Goal: Find specific page/section: Find specific page/section

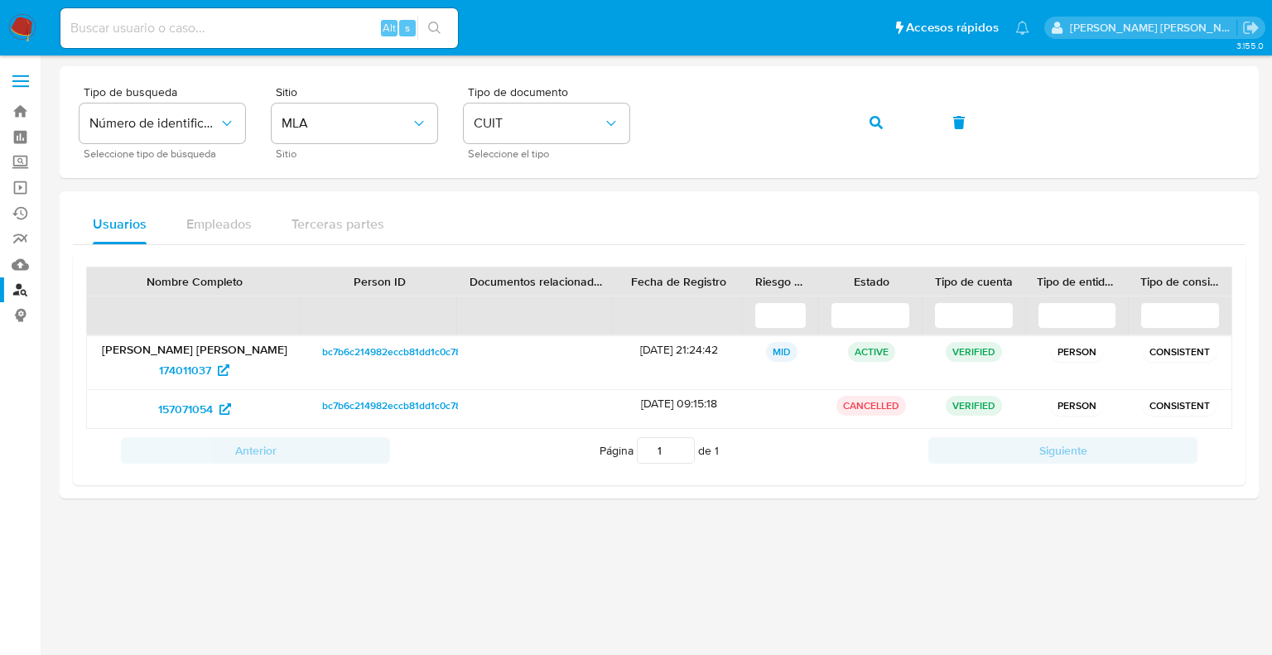
click at [147, 31] on input at bounding box center [258, 28] width 397 height 22
paste input "1497757725"
type input "1497757725"
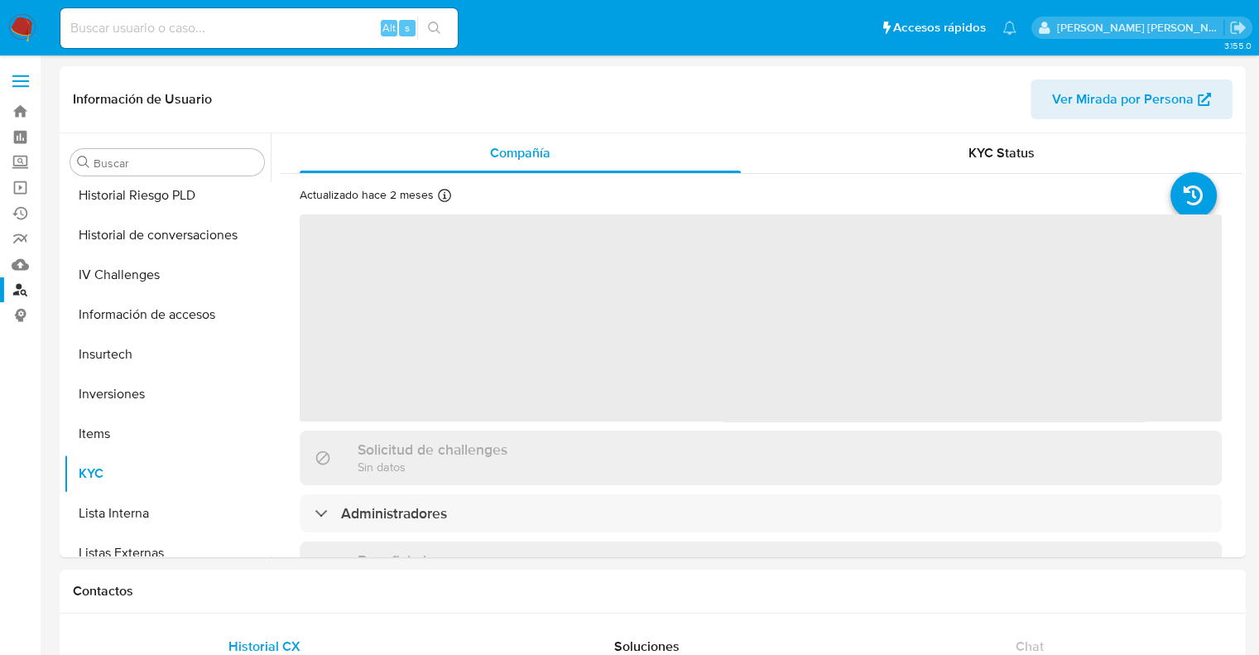
scroll to position [778, 0]
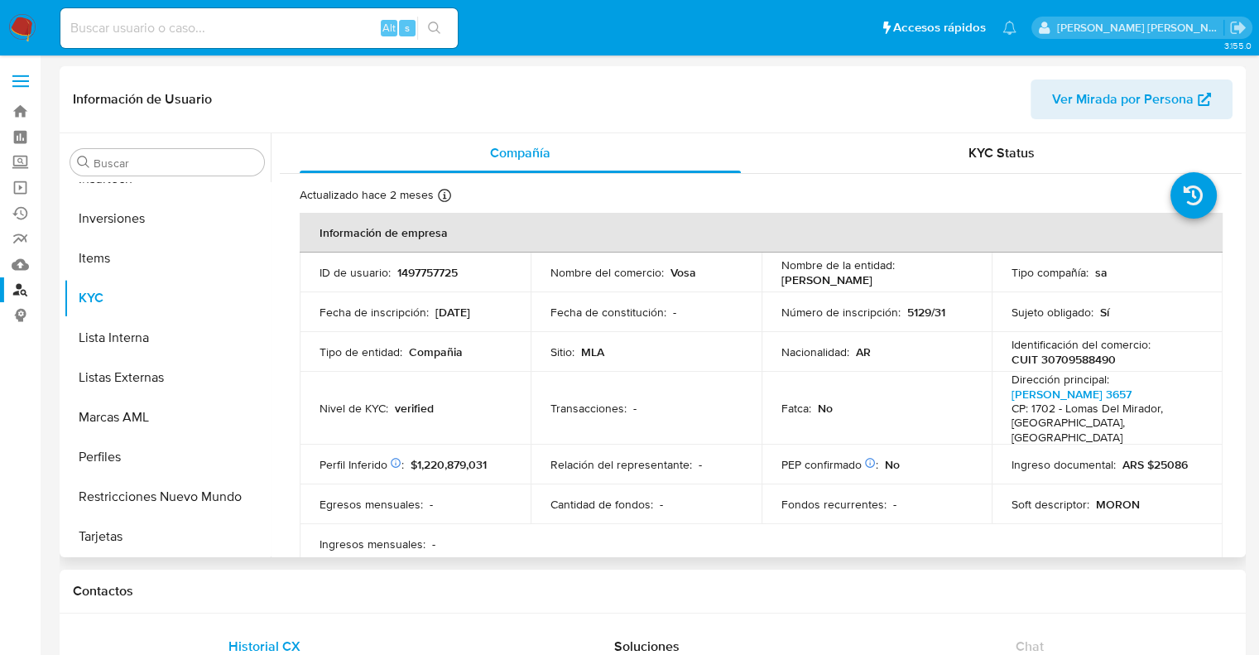
select select "10"
click at [272, 29] on input at bounding box center [258, 28] width 397 height 22
paste input "1159209733"
type input "1159209733"
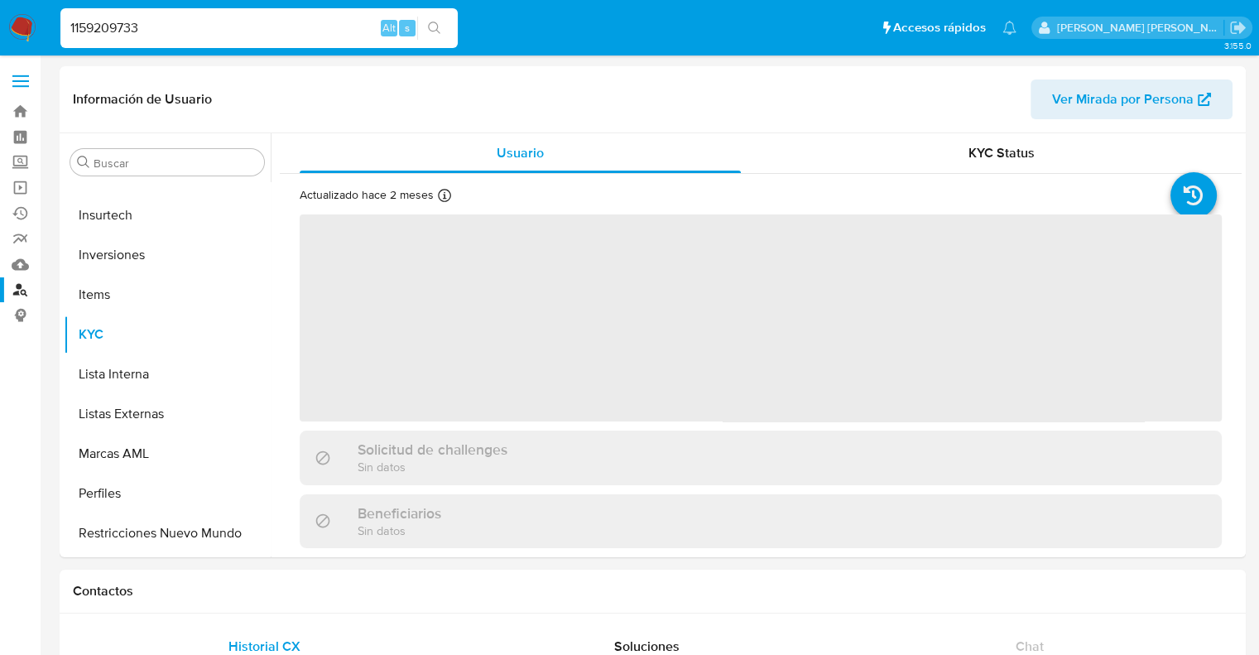
scroll to position [778, 0]
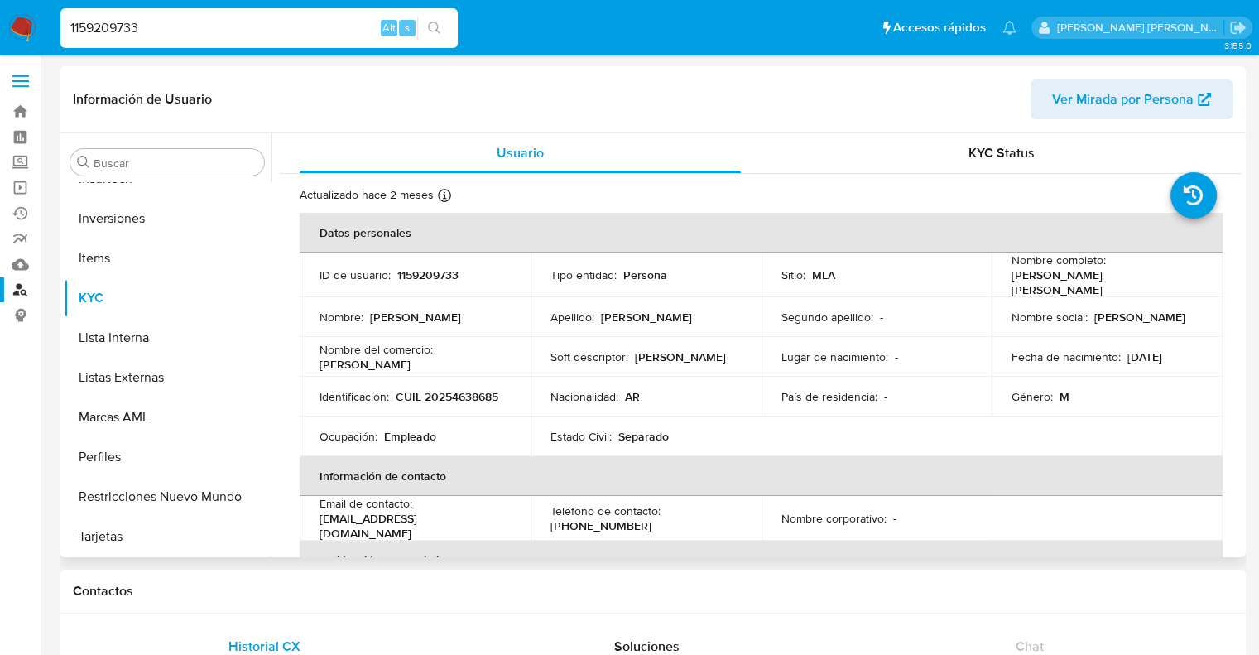
select select "10"
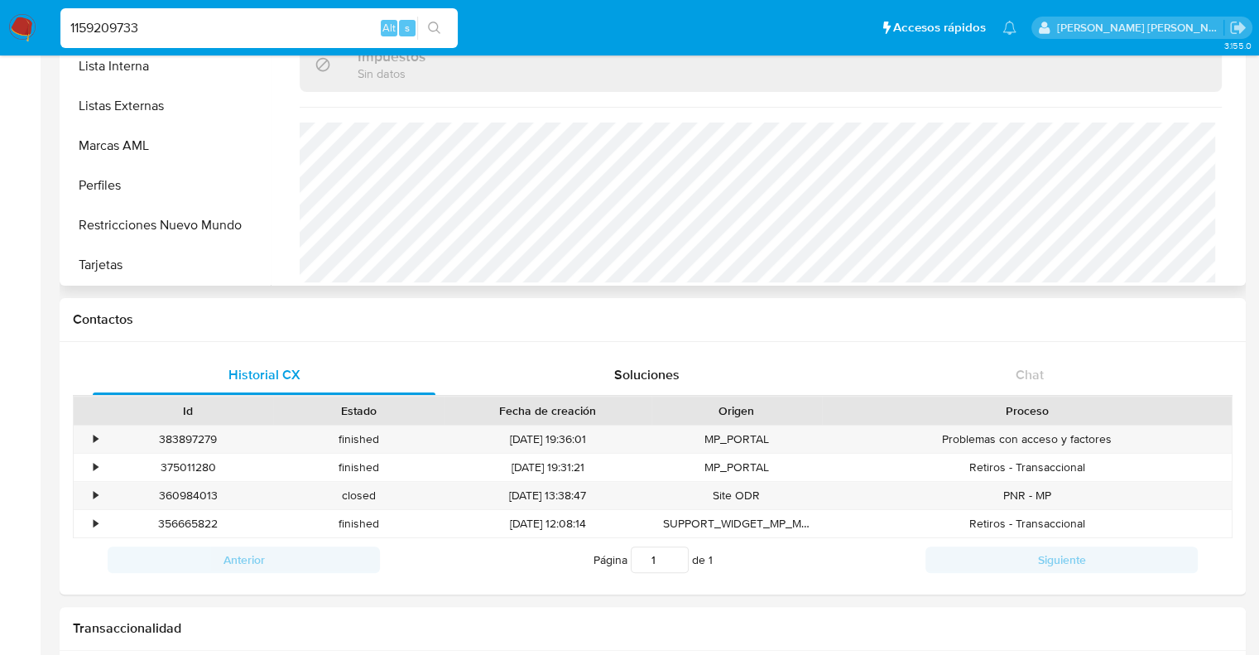
scroll to position [166, 0]
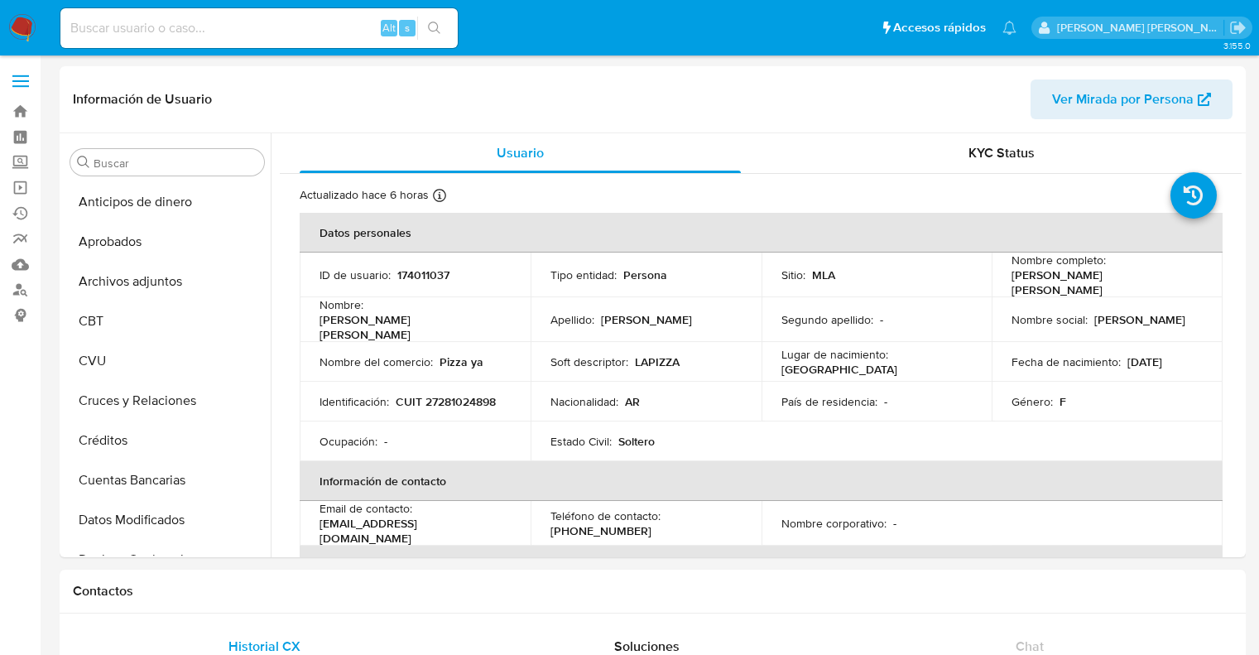
select select "10"
click at [153, 29] on input at bounding box center [258, 28] width 397 height 22
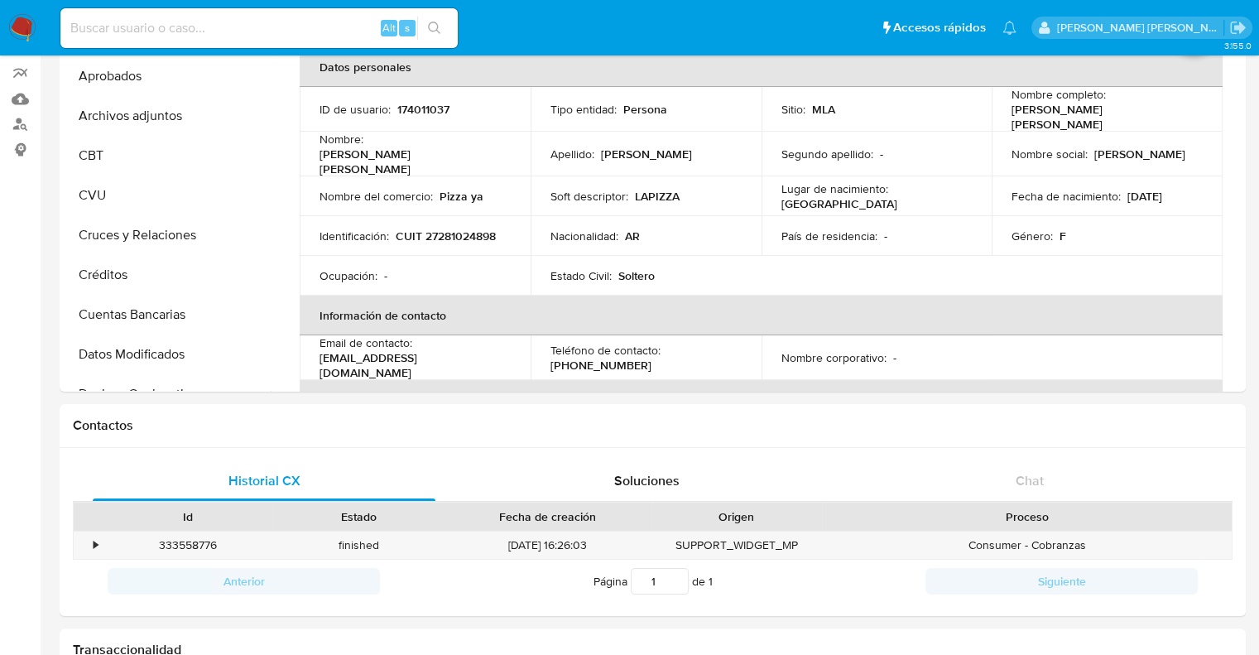
paste input "763558094"
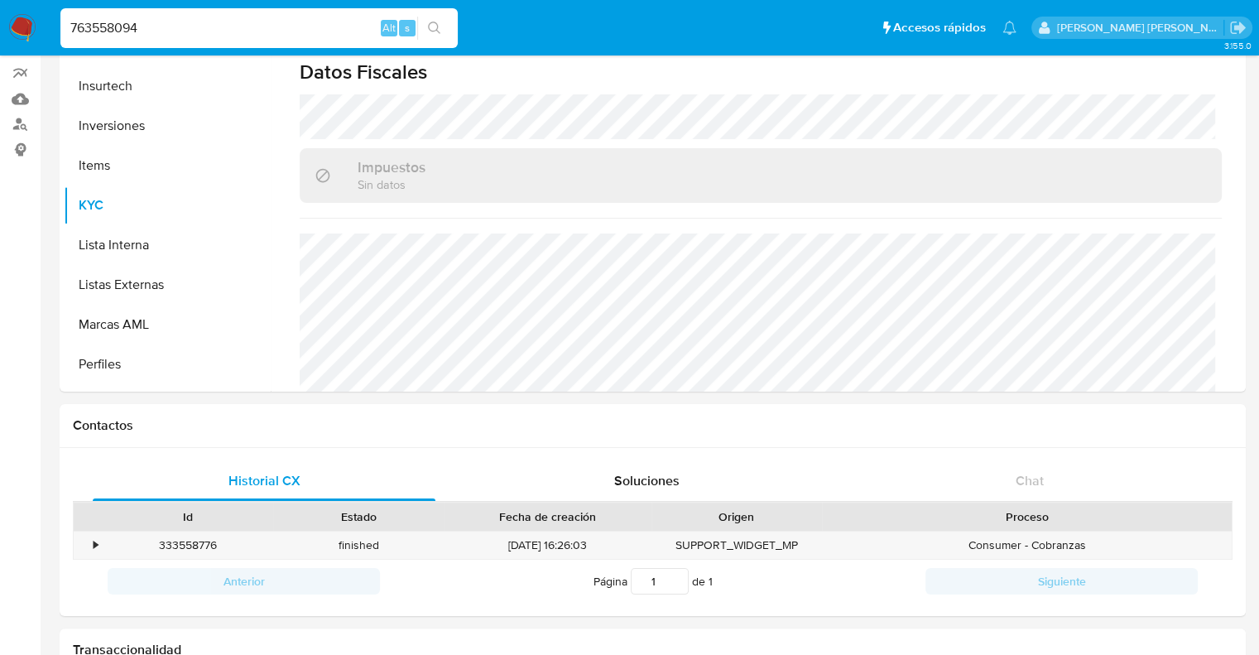
type input "763558094"
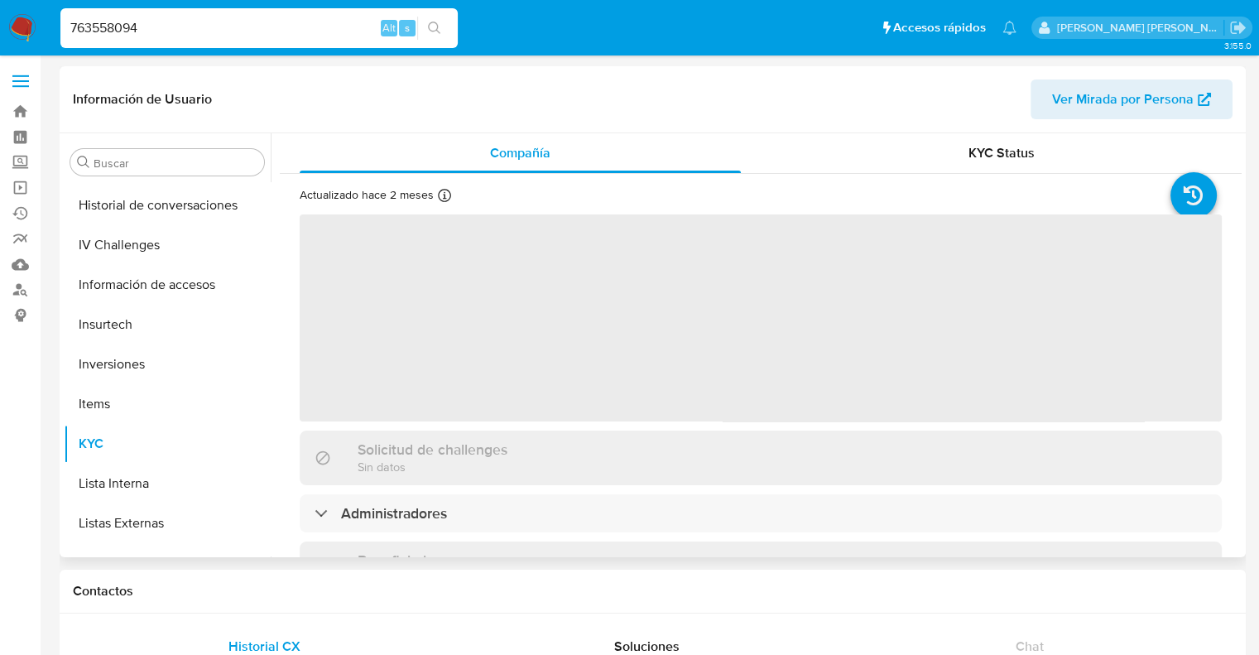
scroll to position [778, 0]
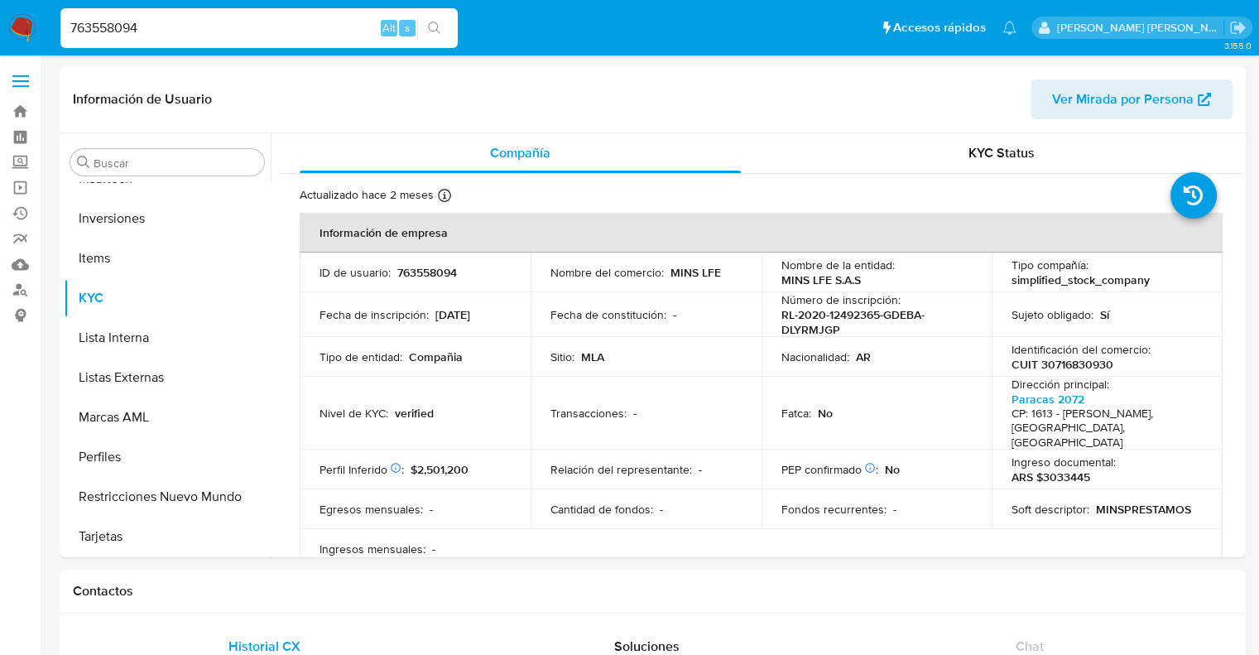
select select "10"
drag, startPoint x: 142, startPoint y: 22, endPoint x: 54, endPoint y: 22, distance: 88.6
click at [54, 22] on ul "Pausado Ver notificaciones 763558094 Alt s Accesos rápidos Presiona las siguien…" at bounding box center [538, 27] width 973 height 41
paste input "1413861925"
type input "1413861925"
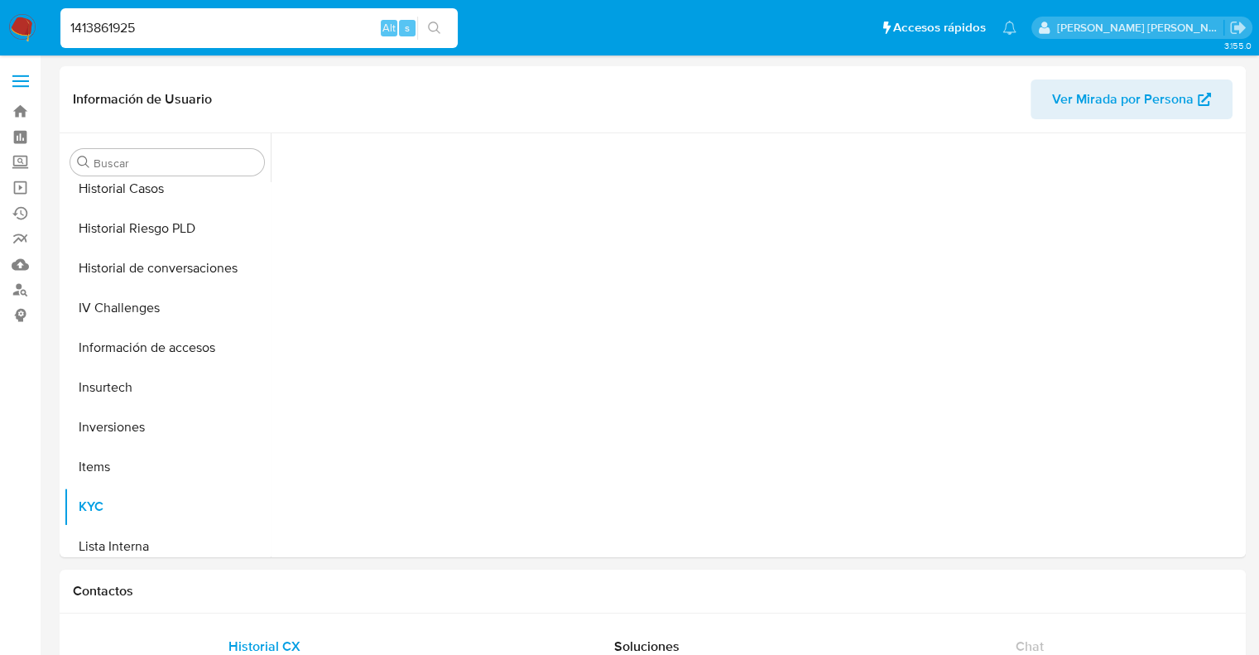
scroll to position [778, 0]
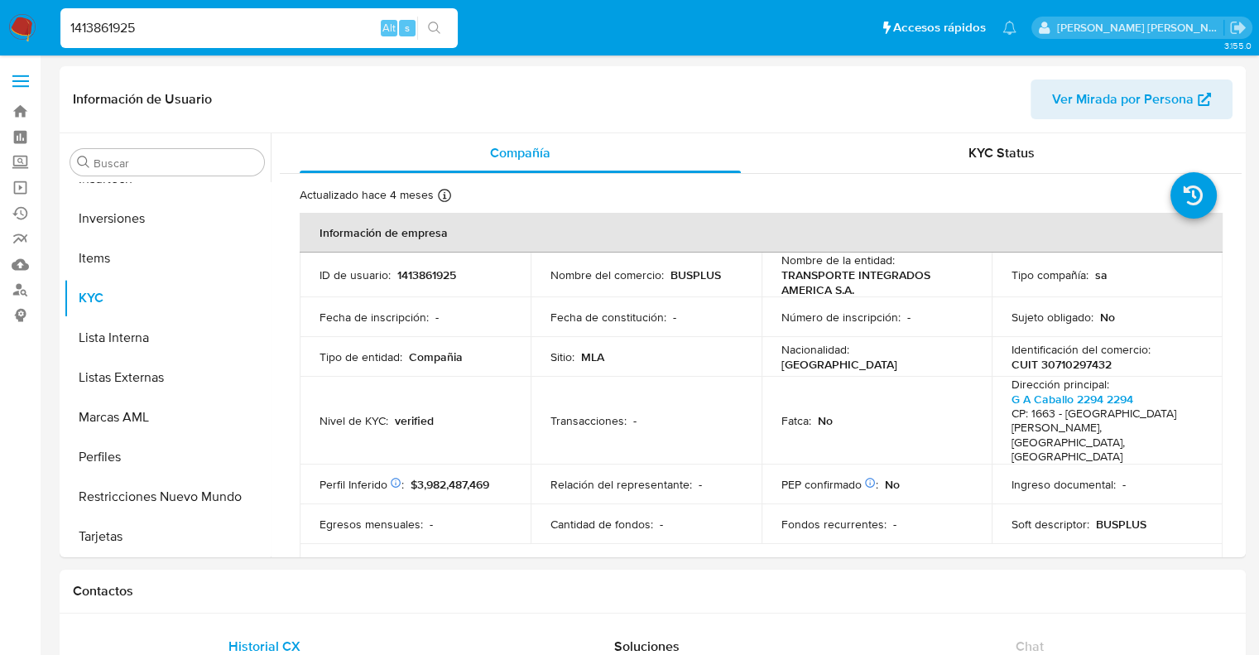
select select "10"
